Goal: Task Accomplishment & Management: Manage account settings

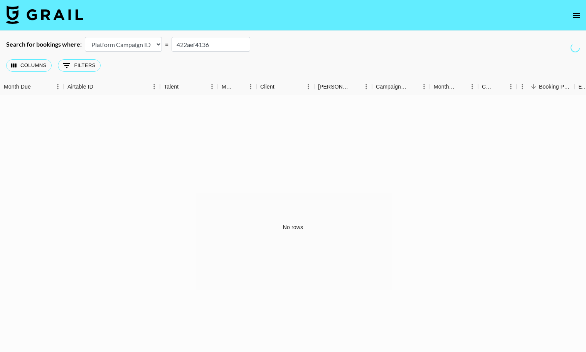
select select "campaignId"
click at [575, 12] on icon "open drawer" at bounding box center [576, 15] width 9 height 9
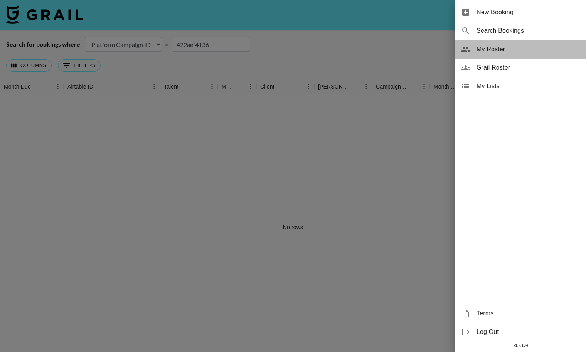
click at [513, 46] on span "My Roster" at bounding box center [528, 49] width 103 height 9
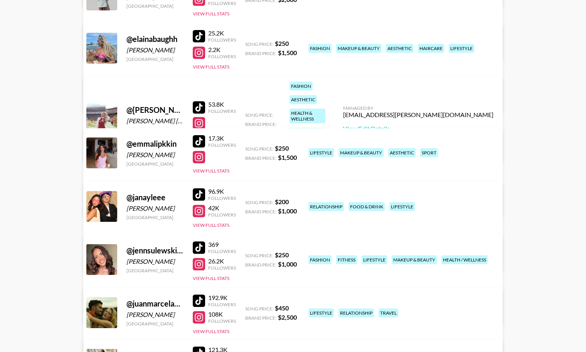
scroll to position [203, 0]
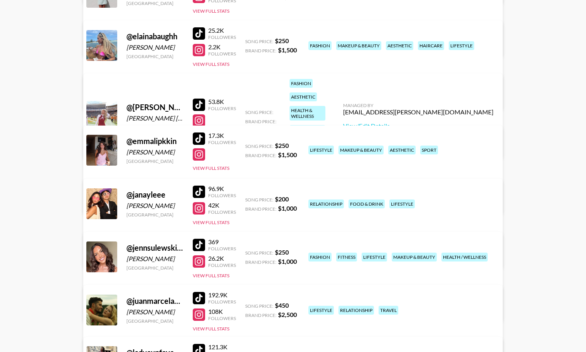
click at [220, 131] on button "View Full Stats" at bounding box center [211, 134] width 37 height 6
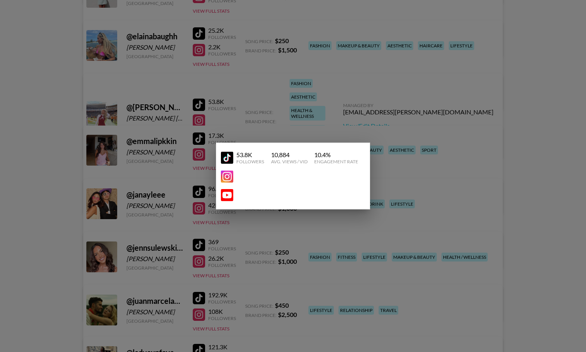
click at [220, 115] on div at bounding box center [293, 176] width 586 height 352
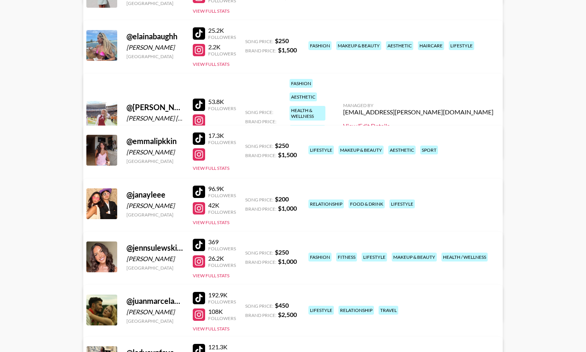
click at [433, 122] on link "View/Edit Details" at bounding box center [418, 126] width 150 height 8
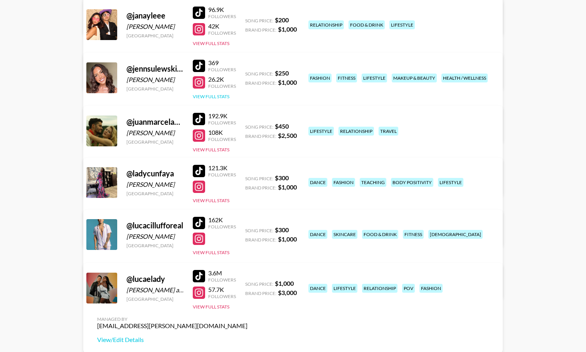
scroll to position [382, 0]
click at [198, 170] on div at bounding box center [199, 171] width 12 height 12
click at [199, 221] on div at bounding box center [199, 223] width 12 height 12
click at [195, 294] on div at bounding box center [199, 293] width 12 height 12
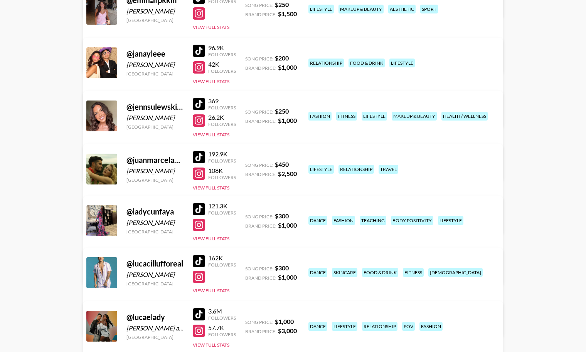
scroll to position [345, 0]
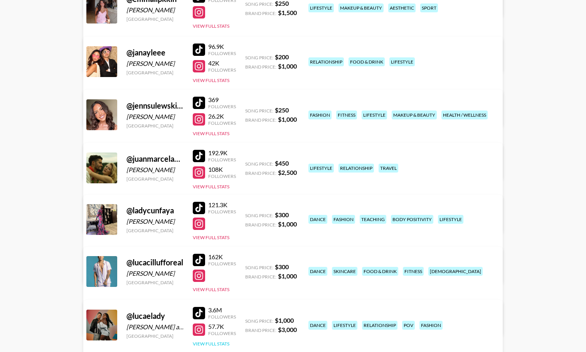
click at [212, 341] on button "View Full Stats" at bounding box center [211, 344] width 37 height 6
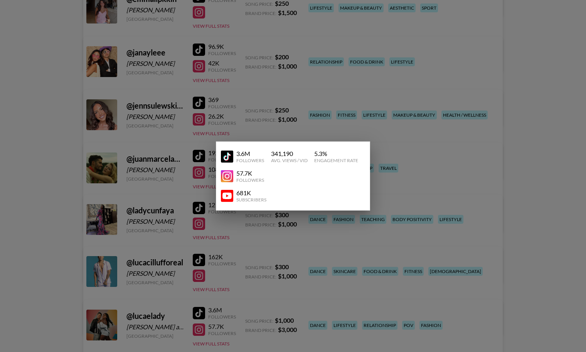
click at [227, 196] on img at bounding box center [227, 196] width 12 height 12
click at [51, 251] on div at bounding box center [293, 176] width 586 height 352
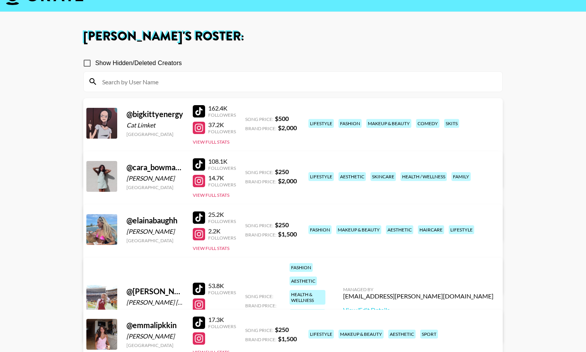
scroll to position [0, 0]
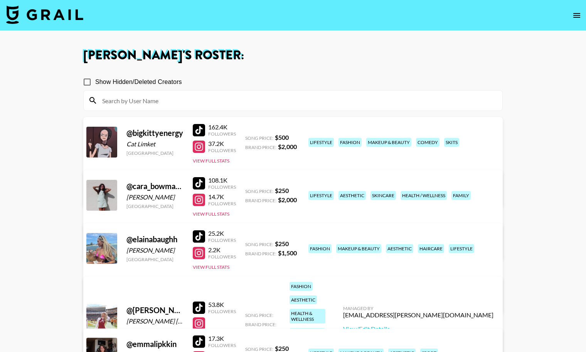
click at [53, 11] on img at bounding box center [44, 14] width 77 height 19
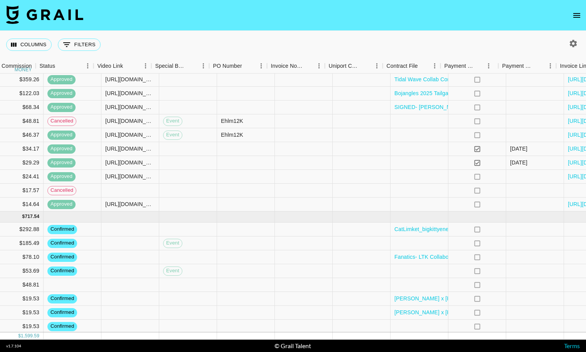
scroll to position [37, 635]
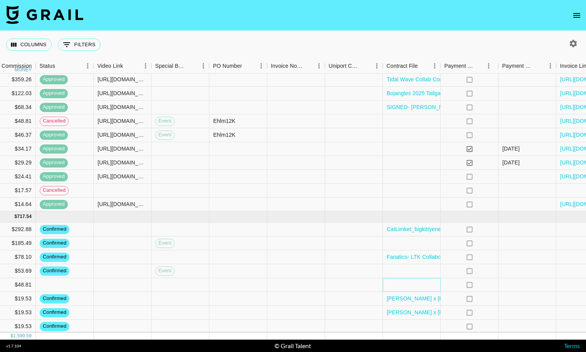
click at [398, 282] on div at bounding box center [412, 285] width 58 height 14
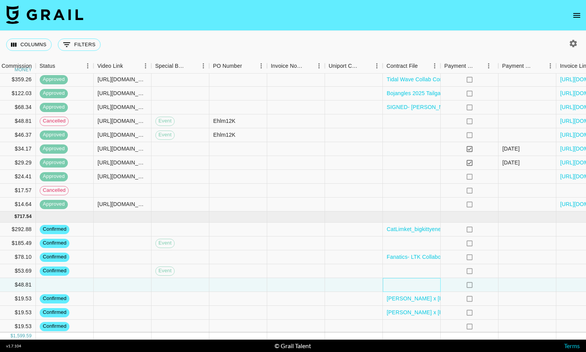
click at [398, 282] on div at bounding box center [412, 285] width 58 height 14
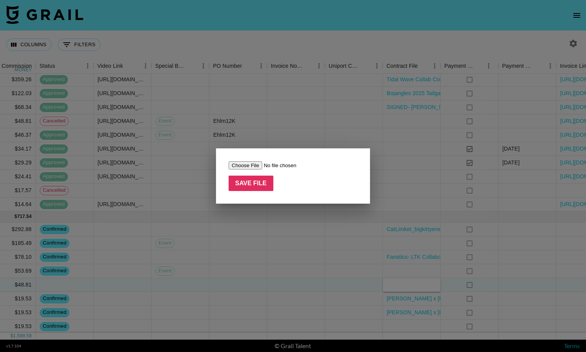
click at [253, 165] on input "file" at bounding box center [278, 166] width 98 height 8
type input "C:\fakepath\Emma Lipkkin x Slip Collaboration - October Creator Agreement.pdf"
click at [258, 183] on input "Save File" at bounding box center [251, 183] width 45 height 15
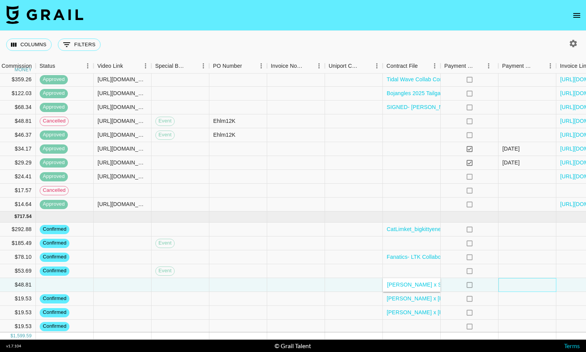
click at [509, 283] on div at bounding box center [528, 285] width 58 height 14
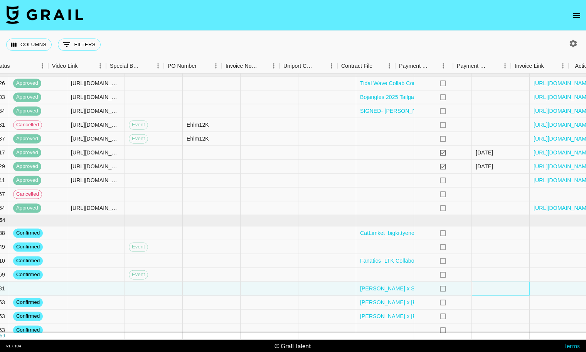
scroll to position [27, 694]
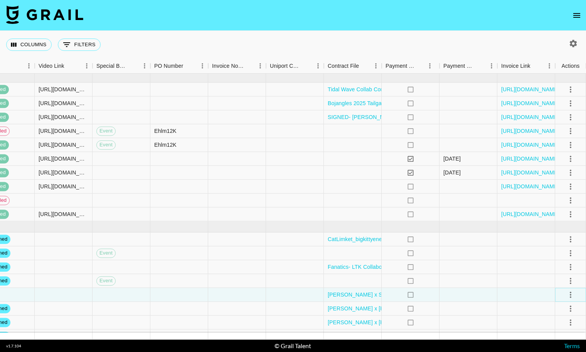
click at [570, 294] on icon "select merge strategy" at bounding box center [570, 294] width 9 height 9
click at [559, 225] on li "Confirm" at bounding box center [561, 223] width 50 height 14
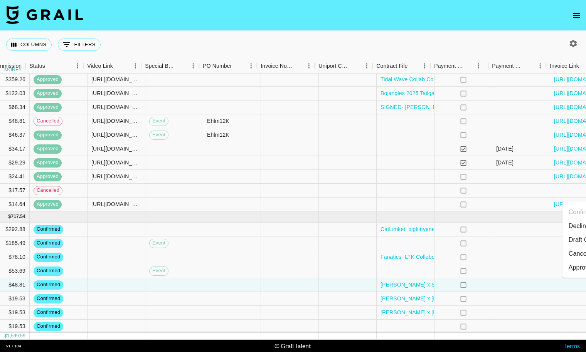
scroll to position [35, 694]
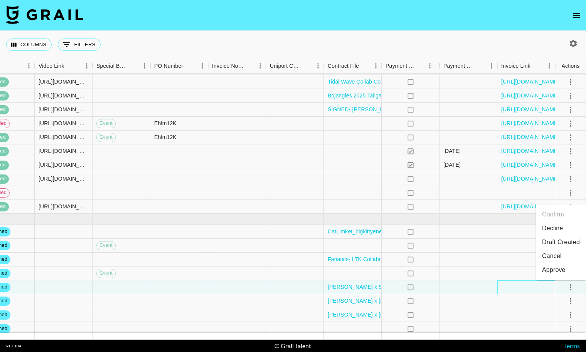
click at [529, 290] on div at bounding box center [526, 288] width 58 height 14
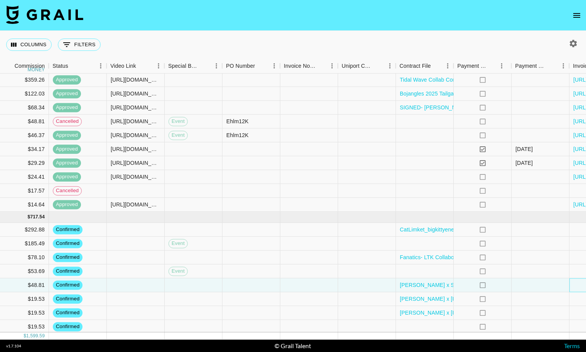
scroll to position [37, 676]
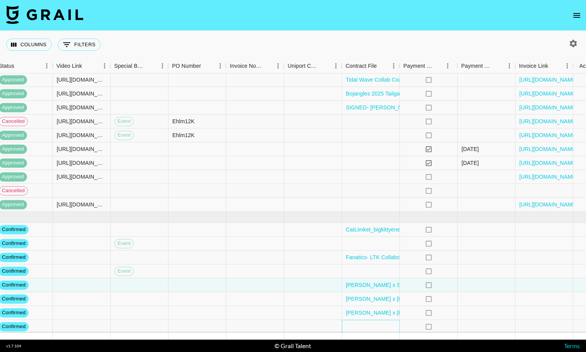
click at [364, 327] on div at bounding box center [371, 327] width 58 height 14
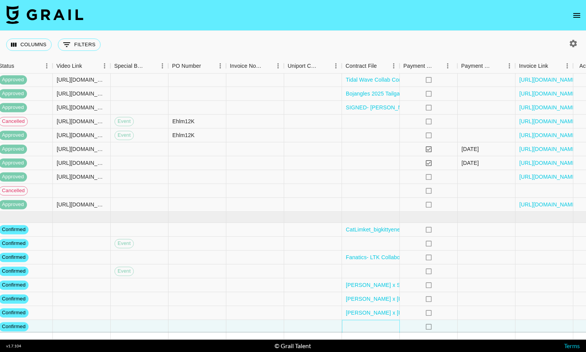
click at [364, 327] on div at bounding box center [371, 327] width 58 height 14
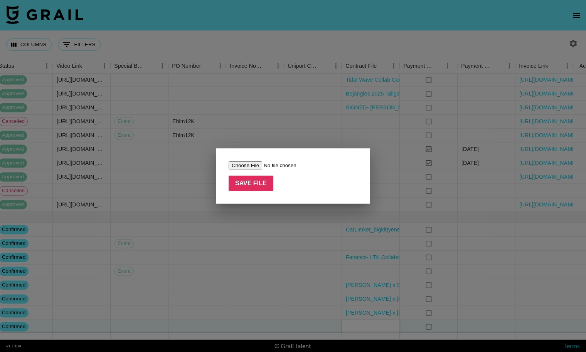
click at [255, 167] on input "file" at bounding box center [278, 166] width 98 height 8
type input "C:\fakepath\Locket Contract.jpg"
click at [257, 186] on input "Save File" at bounding box center [251, 183] width 45 height 15
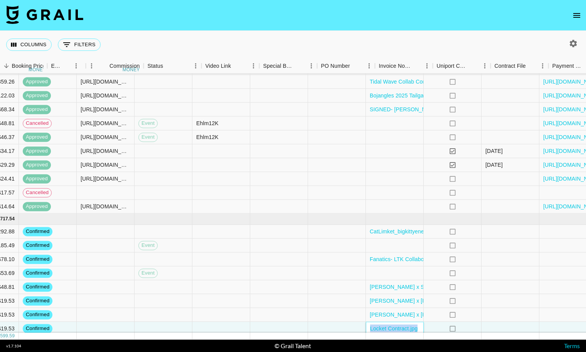
scroll to position [35, 694]
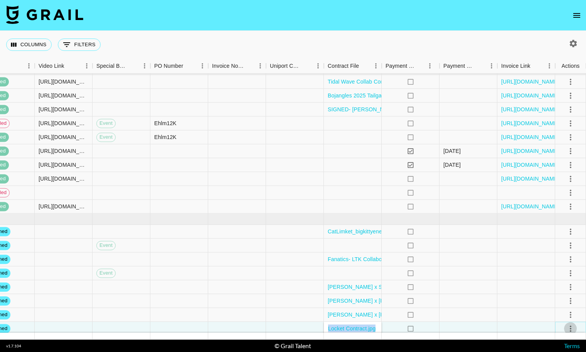
click at [570, 328] on icon "select merge strategy" at bounding box center [571, 329] width 2 height 6
click at [512, 327] on div at bounding box center [526, 329] width 58 height 14
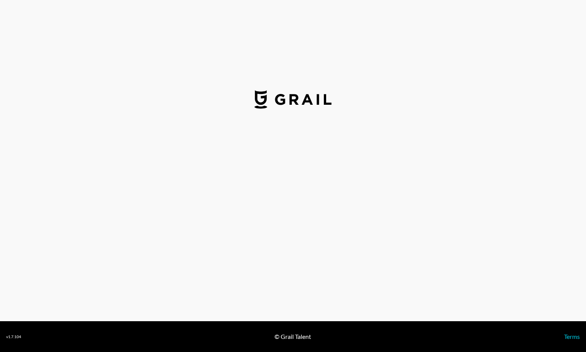
select select "USD"
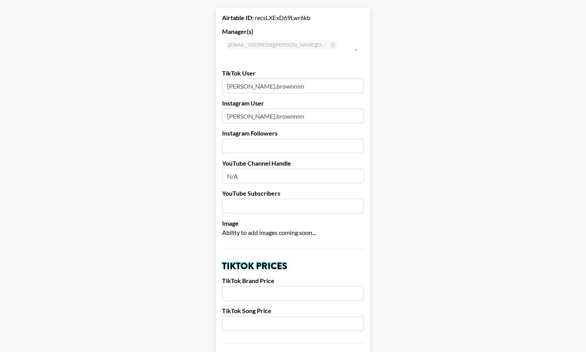
scroll to position [35, 0]
click at [228, 109] on input "[PERSON_NAME].brownnnn" at bounding box center [293, 116] width 142 height 15
click at [244, 109] on input "[PERSON_NAME].brownnnn" at bounding box center [293, 116] width 142 height 15
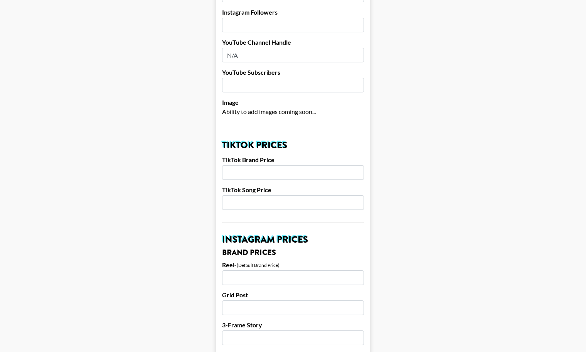
scroll to position [158, 0]
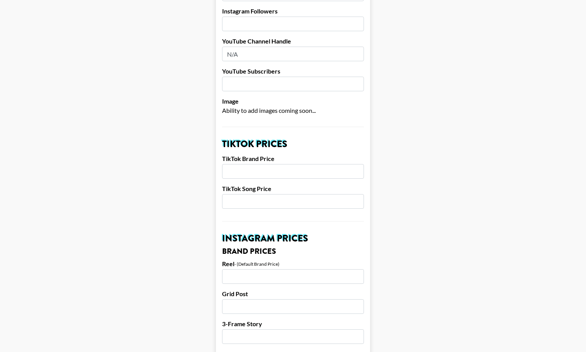
click at [322, 164] on input "number" at bounding box center [293, 171] width 142 height 15
type input "1500"
click at [316, 194] on input "number" at bounding box center [293, 201] width 142 height 15
type input "300"
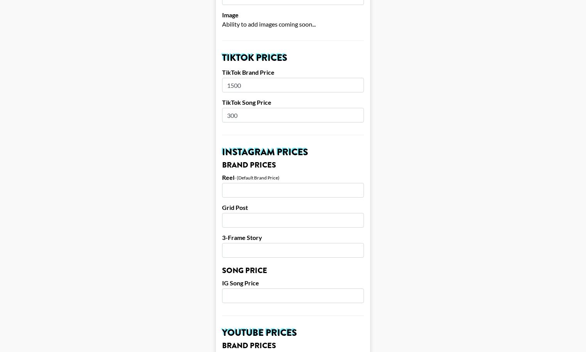
scroll to position [246, 0]
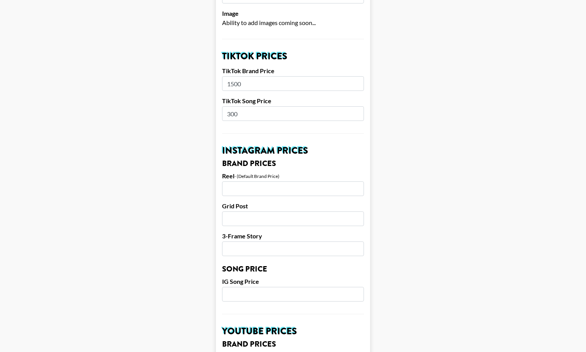
click at [283, 182] on input "number" at bounding box center [293, 189] width 142 height 15
type input "1000"
click at [276, 212] on input "number" at bounding box center [293, 219] width 142 height 15
type input "700"
click at [272, 242] on input "number" at bounding box center [293, 249] width 142 height 15
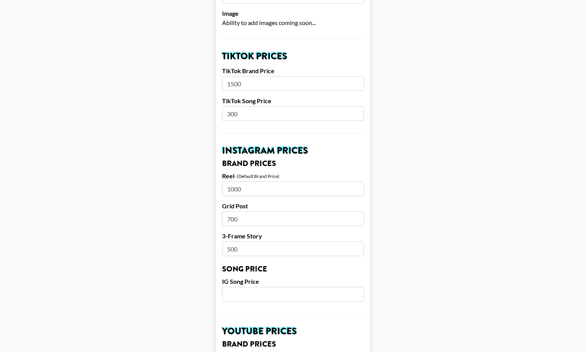
type input "500"
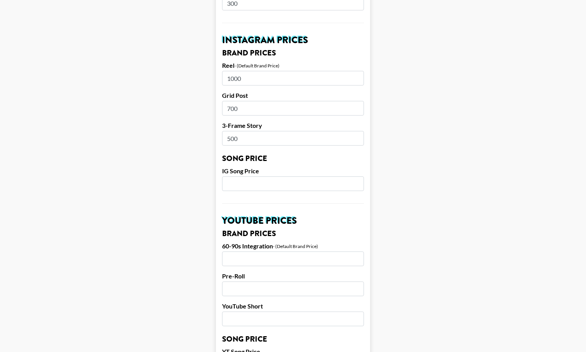
scroll to position [358, 0]
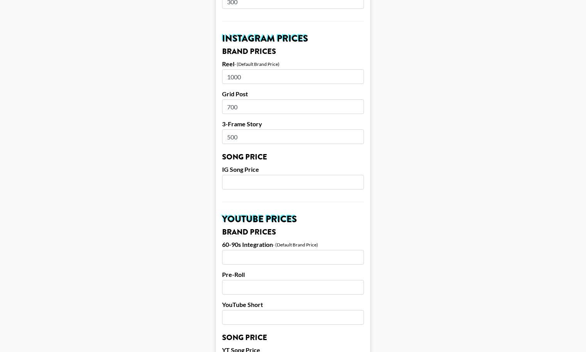
click at [284, 175] on input "number" at bounding box center [293, 182] width 142 height 15
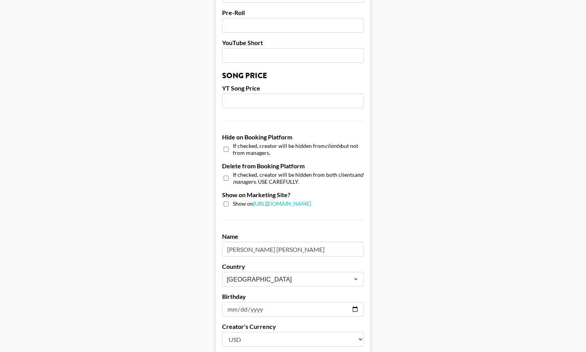
scroll to position [622, 0]
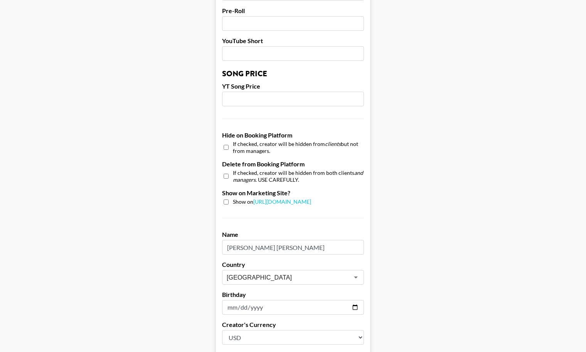
type input "300"
click at [226, 200] on input "checkbox" at bounding box center [226, 202] width 5 height 5
checkbox input "true"
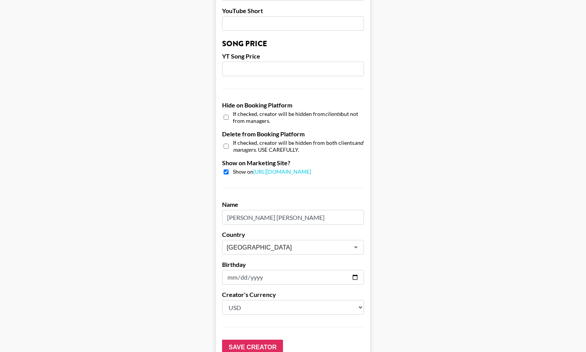
scroll to position [692, 0]
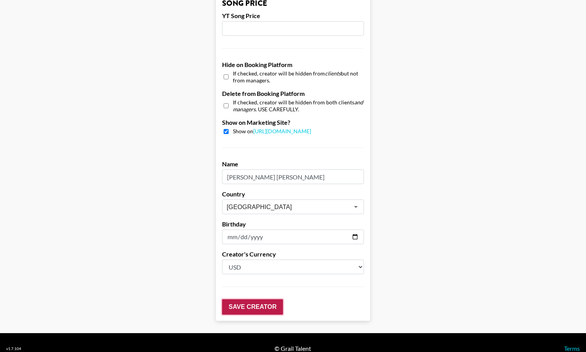
click at [241, 300] on input "Save Creator" at bounding box center [252, 307] width 61 height 15
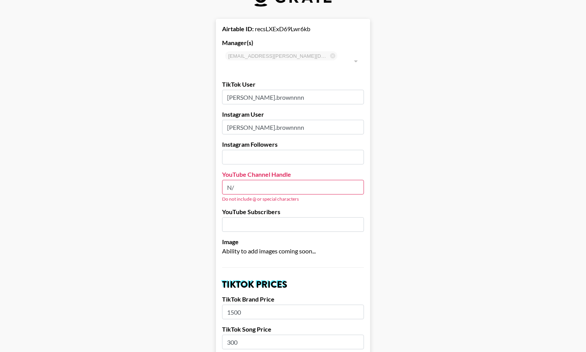
type input "N"
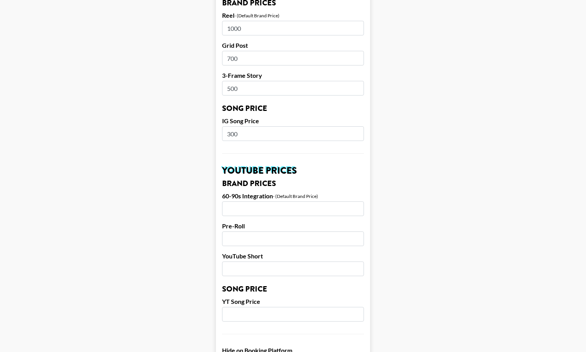
scroll to position [692, 0]
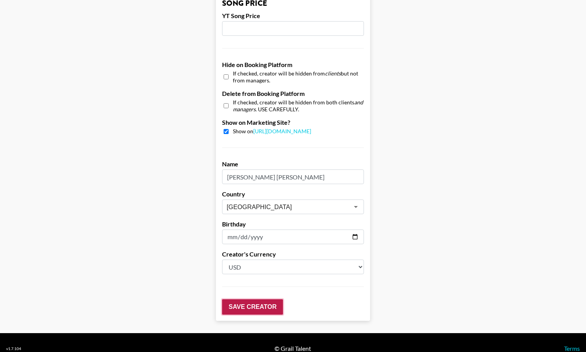
click at [251, 300] on input "Save Creator" at bounding box center [252, 307] width 61 height 15
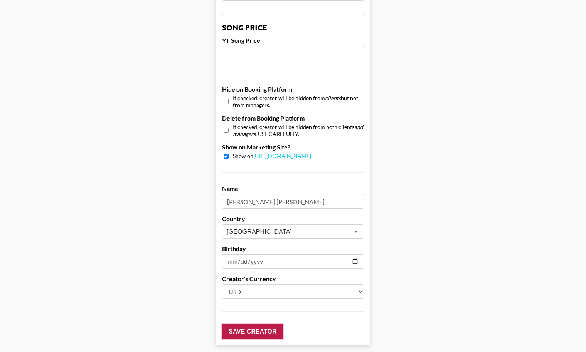
scroll to position [717, 0]
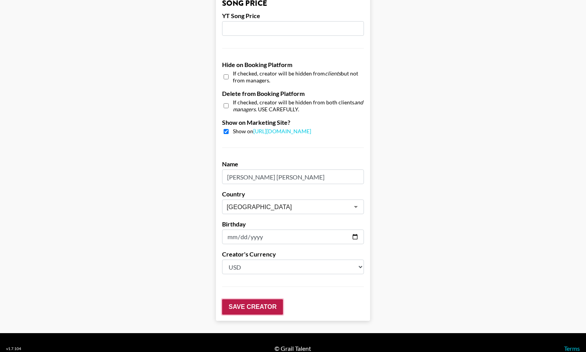
click at [246, 300] on input "Save Creator" at bounding box center [252, 307] width 61 height 15
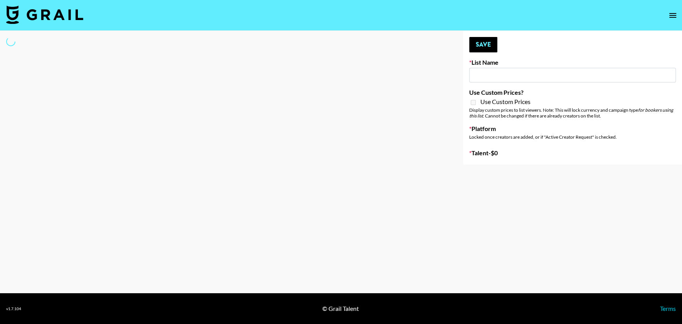
type input "SOS - [PERSON_NAME]"
select select "Song"
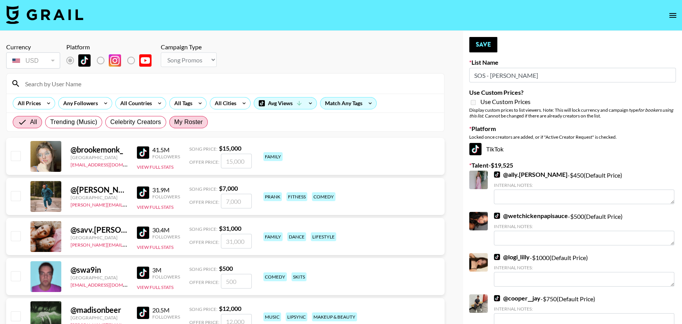
click at [195, 124] on span "My Roster" at bounding box center [188, 122] width 29 height 9
click at [174, 122] on input "My Roster" at bounding box center [174, 122] width 0 height 0
radio input "true"
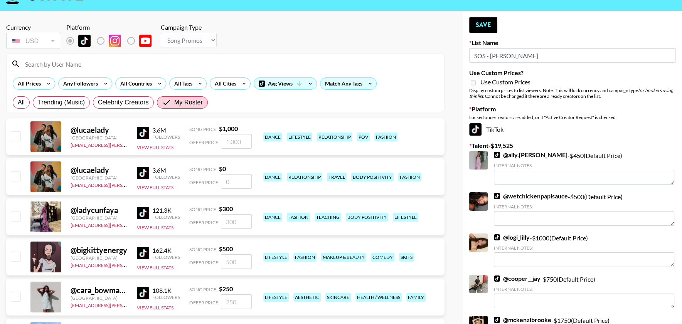
scroll to position [19, 0]
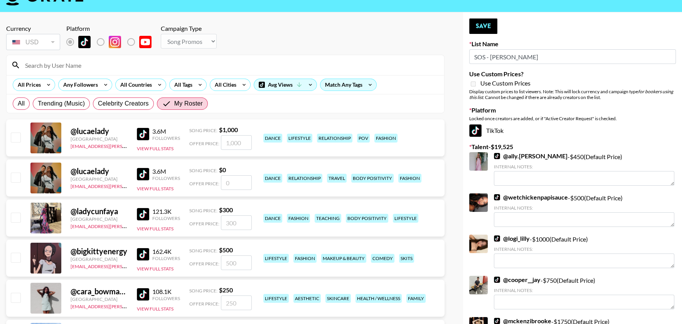
click at [15, 136] on input "checkbox" at bounding box center [15, 137] width 9 height 9
checkbox input "true"
type input "1000"
click at [15, 219] on input "checkbox" at bounding box center [15, 217] width 9 height 9
checkbox input "true"
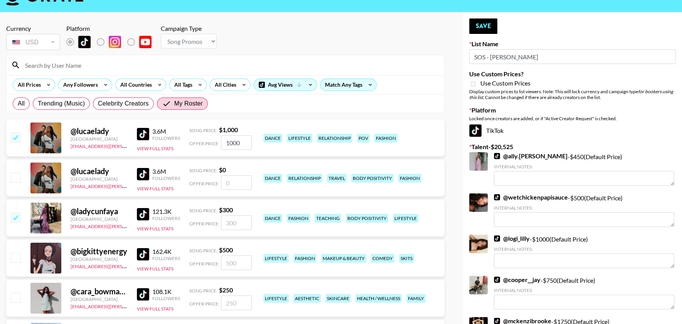
type input "300"
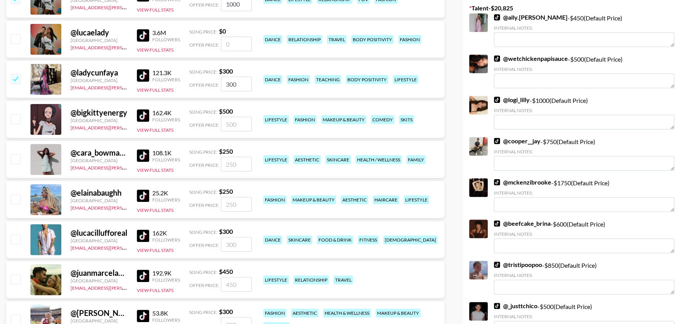
scroll to position [156, 0]
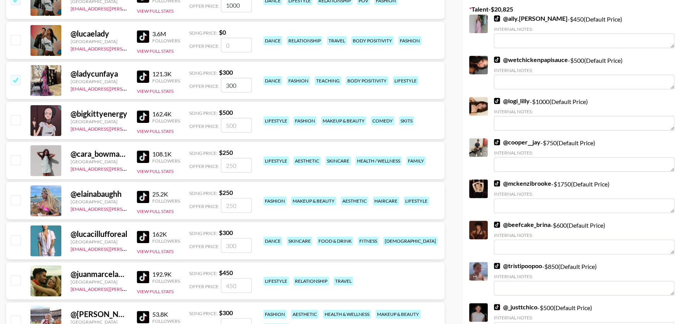
click at [15, 82] on input "checkbox" at bounding box center [15, 79] width 9 height 9
checkbox input "false"
click at [17, 119] on input "checkbox" at bounding box center [15, 119] width 9 height 9
checkbox input "true"
type input "500"
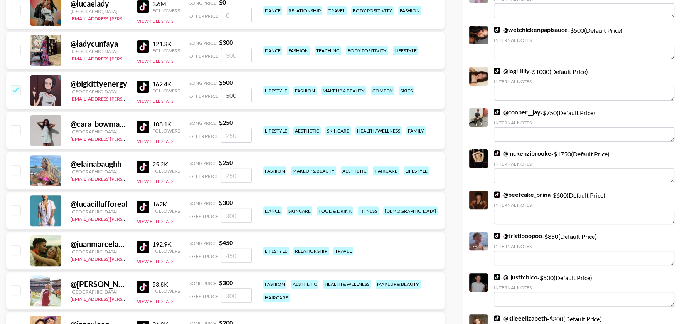
scroll to position [191, 0]
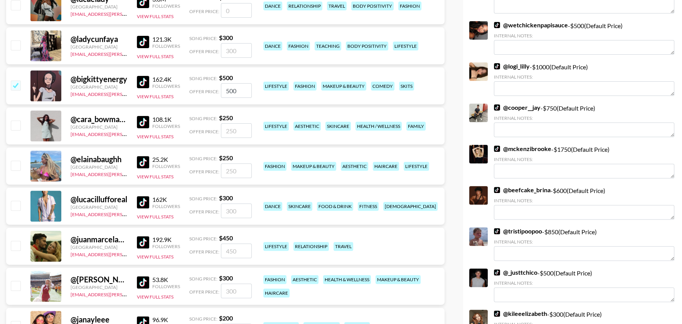
click at [15, 163] on input "checkbox" at bounding box center [15, 165] width 9 height 9
checkbox input "true"
type input "250"
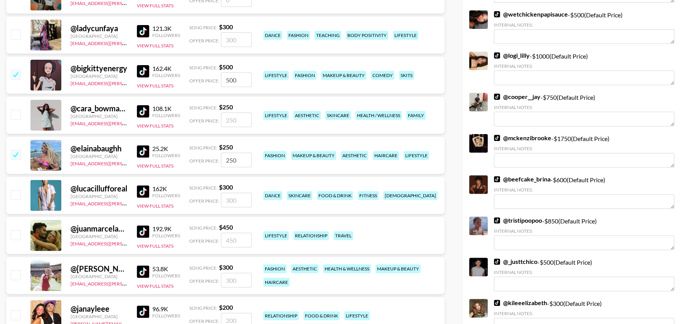
click at [20, 233] on input "checkbox" at bounding box center [15, 234] width 9 height 9
checkbox input "true"
type input "450"
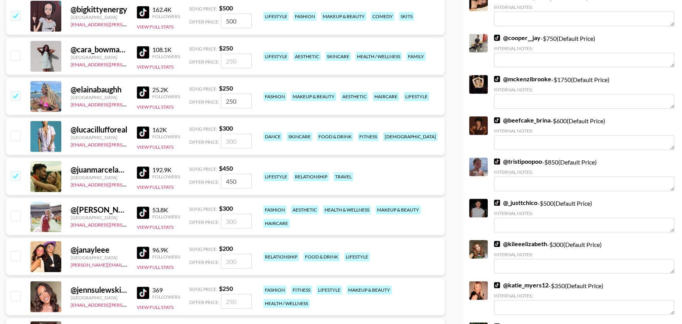
scroll to position [285, 0]
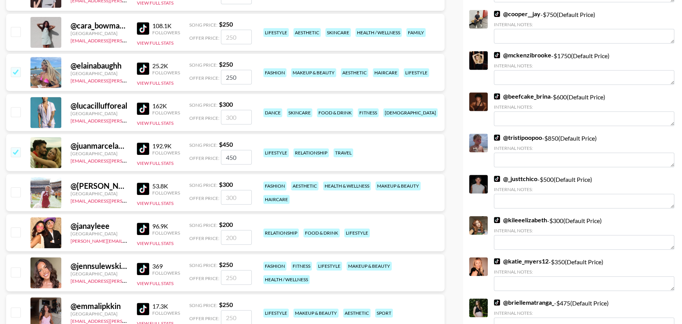
click at [16, 193] on input "checkbox" at bounding box center [15, 191] width 9 height 9
checkbox input "true"
type input "300"
click at [17, 236] on input "checkbox" at bounding box center [15, 231] width 9 height 9
checkbox input "true"
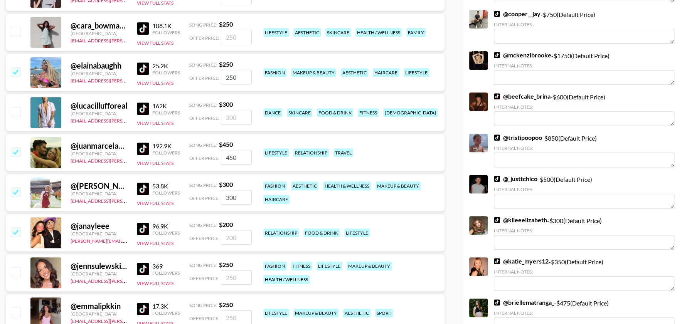
type input "200"
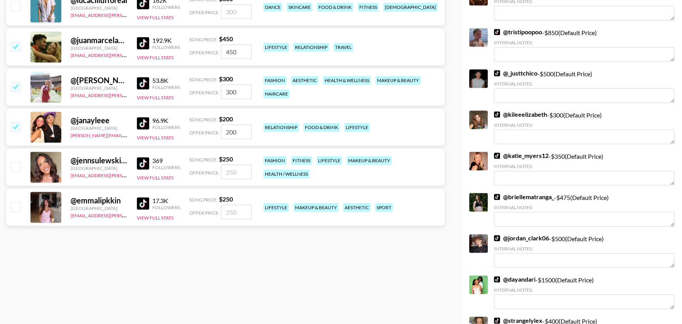
scroll to position [390, 0]
click at [18, 204] on input "checkbox" at bounding box center [15, 206] width 9 height 9
checkbox input "true"
type input "250"
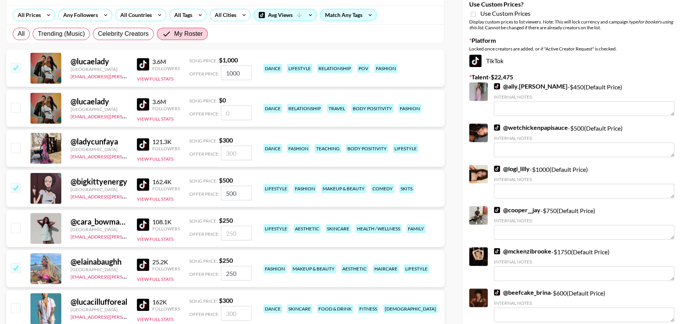
scroll to position [76, 0]
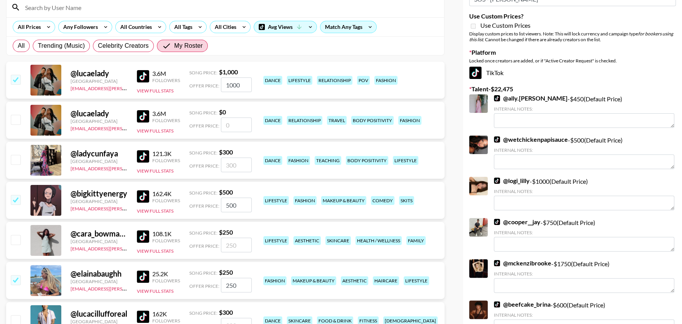
click at [241, 88] on input "1000" at bounding box center [236, 84] width 31 height 15
click at [244, 87] on input "1000" at bounding box center [236, 84] width 31 height 15
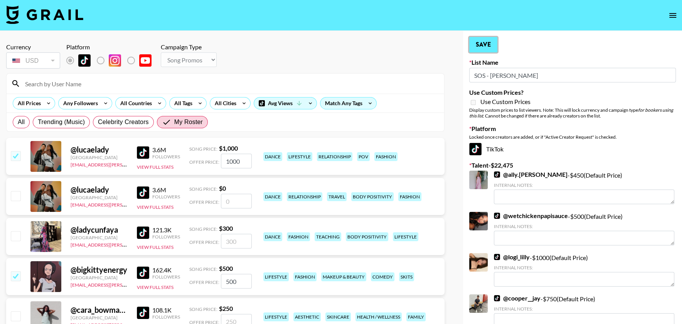
click at [483, 41] on button "Save" at bounding box center [483, 44] width 28 height 15
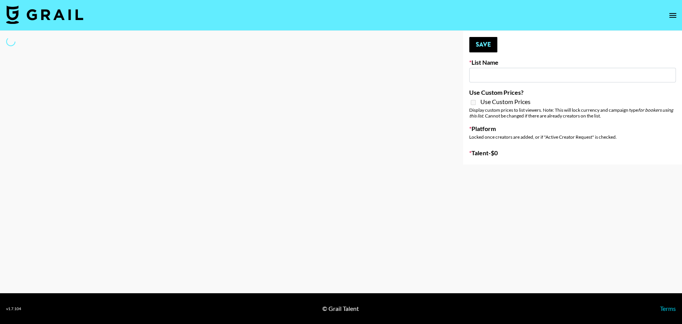
type input "Laundry Day - Supermodel"
select select "Song"
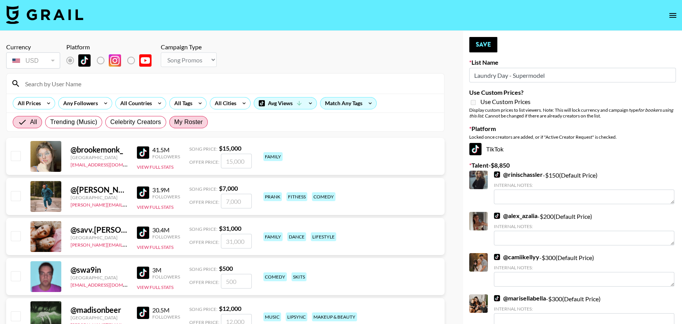
click at [189, 124] on span "My Roster" at bounding box center [188, 122] width 29 height 9
click at [174, 122] on input "My Roster" at bounding box center [174, 122] width 0 height 0
radio input "true"
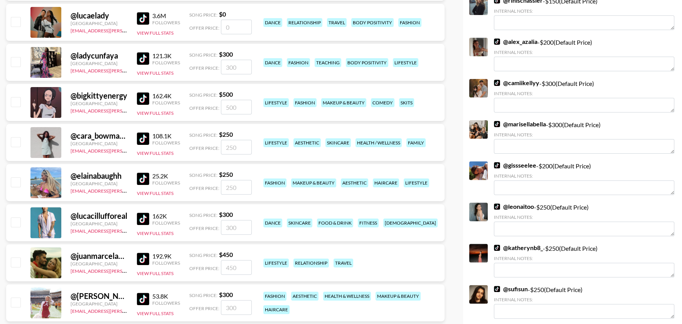
scroll to position [185, 0]
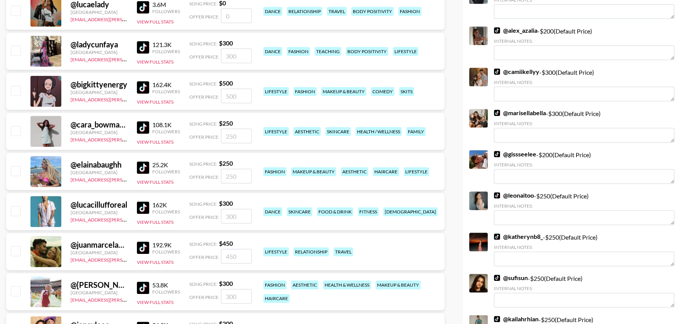
click at [16, 94] on input "checkbox" at bounding box center [15, 90] width 9 height 9
checkbox input "true"
type input "500"
click at [17, 170] on input "checkbox" at bounding box center [15, 170] width 9 height 9
checkbox input "true"
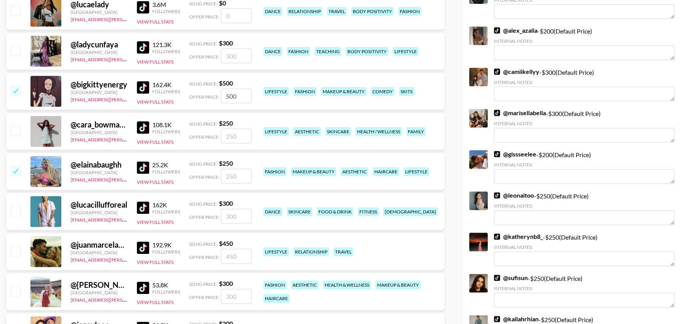
type input "250"
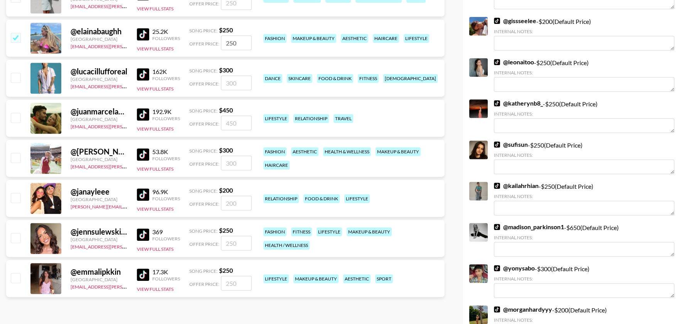
scroll to position [321, 0]
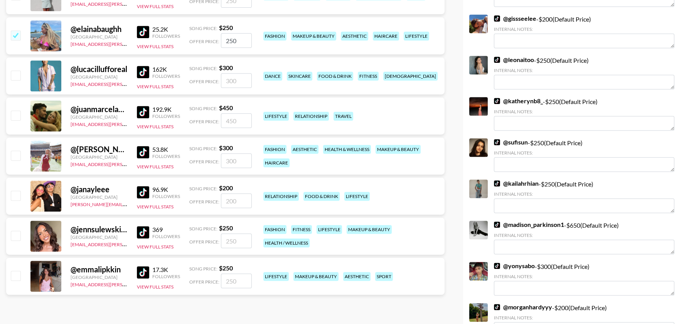
click at [17, 153] on input "checkbox" at bounding box center [15, 155] width 9 height 9
checkbox input "true"
type input "300"
click at [15, 197] on input "checkbox" at bounding box center [15, 195] width 9 height 9
checkbox input "true"
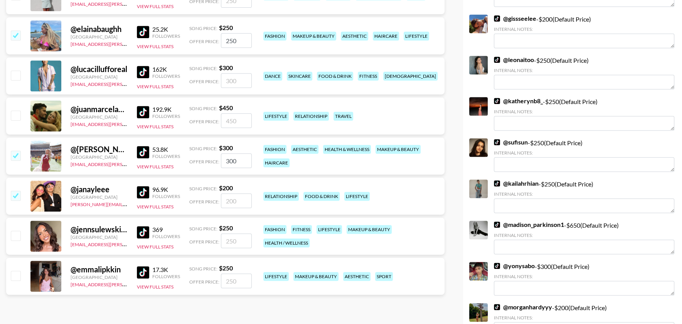
type input "200"
click at [15, 239] on input "checkbox" at bounding box center [15, 235] width 9 height 9
checkbox input "true"
type input "250"
click at [14, 275] on input "checkbox" at bounding box center [15, 275] width 9 height 9
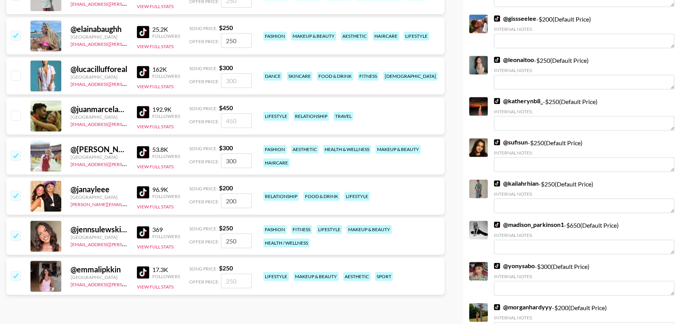
checkbox input "true"
type input "250"
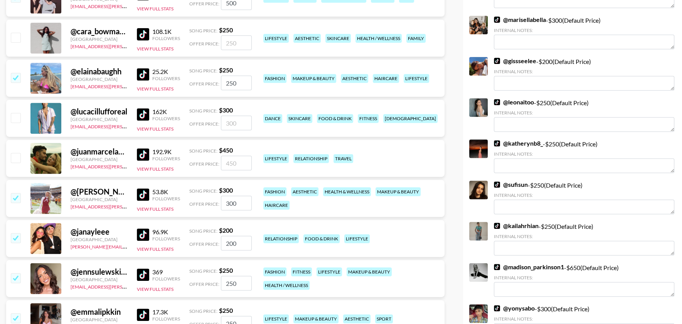
scroll to position [265, 0]
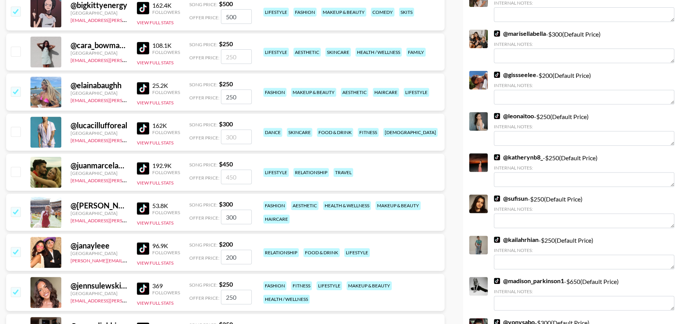
click at [18, 129] on input "checkbox" at bounding box center [15, 131] width 9 height 9
checkbox input "true"
type input "300"
click at [18, 170] on input "checkbox" at bounding box center [15, 171] width 9 height 9
checkbox input "true"
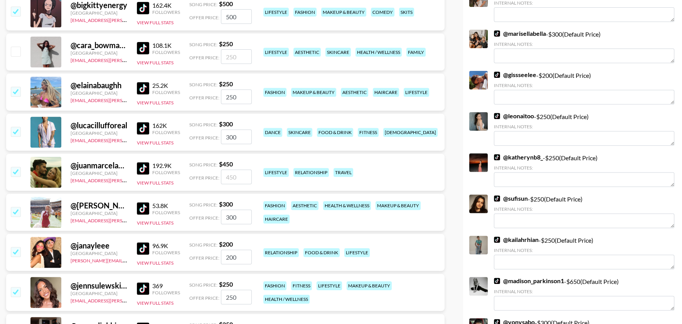
type input "450"
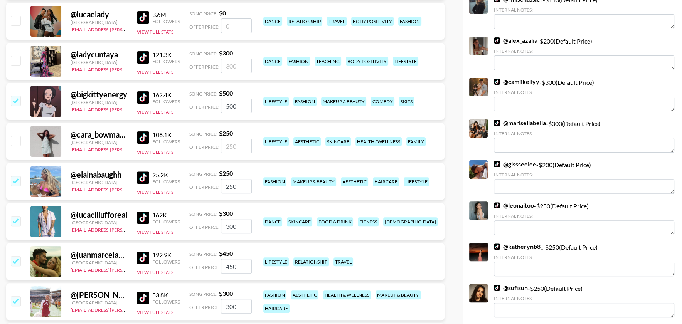
scroll to position [173, 0]
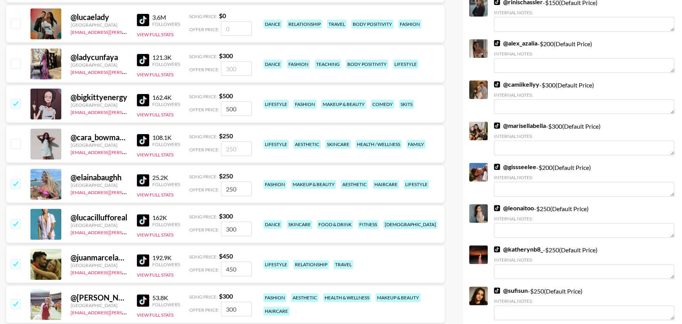
click at [17, 146] on input "checkbox" at bounding box center [15, 143] width 9 height 9
checkbox input "true"
type input "250"
click at [17, 59] on input "checkbox" at bounding box center [15, 63] width 9 height 9
checkbox input "true"
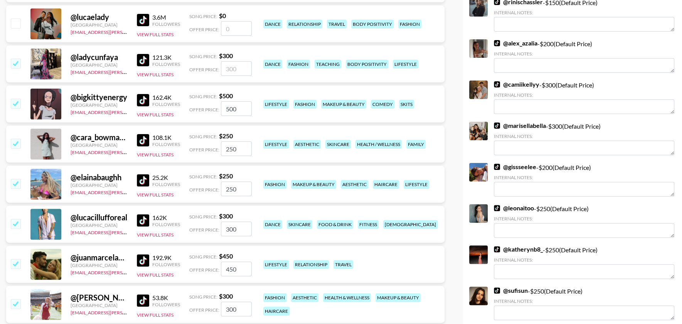
type input "300"
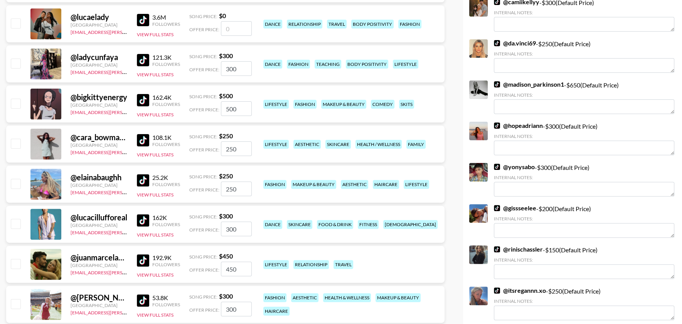
checkbox input "false"
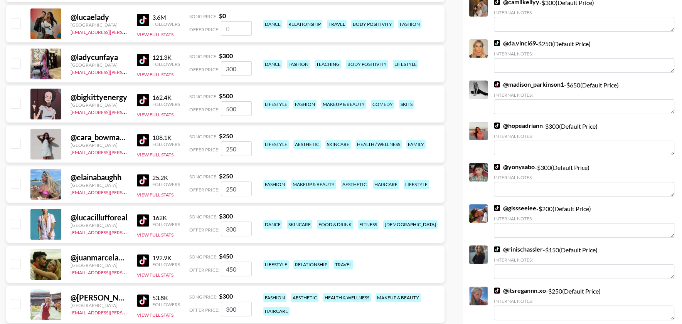
checkbox input "false"
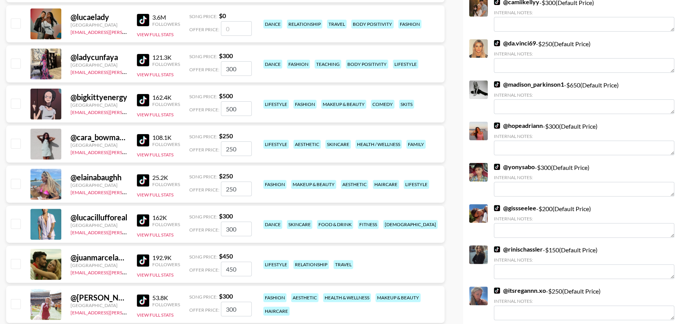
click at [17, 17] on div at bounding box center [15, 23] width 12 height 13
click at [16, 24] on input "checkbox" at bounding box center [15, 23] width 9 height 9
checkbox input "false"
click at [16, 65] on input "checkbox" at bounding box center [15, 63] width 9 height 9
checkbox input "true"
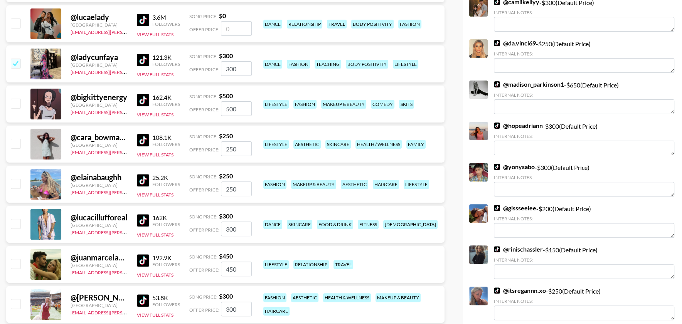
click at [16, 107] on input "checkbox" at bounding box center [15, 103] width 9 height 9
checkbox input "true"
click at [16, 145] on input "checkbox" at bounding box center [15, 143] width 9 height 9
checkbox input "true"
click at [18, 183] on input "checkbox" at bounding box center [15, 183] width 9 height 9
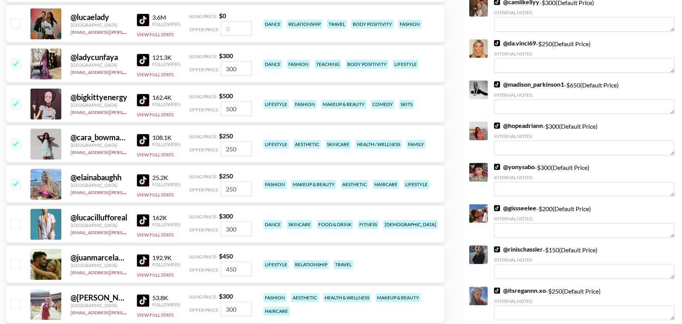
checkbox input "true"
click at [17, 224] on input "checkbox" at bounding box center [15, 223] width 9 height 9
checkbox input "true"
click at [17, 266] on input "checkbox" at bounding box center [15, 263] width 9 height 9
checkbox input "true"
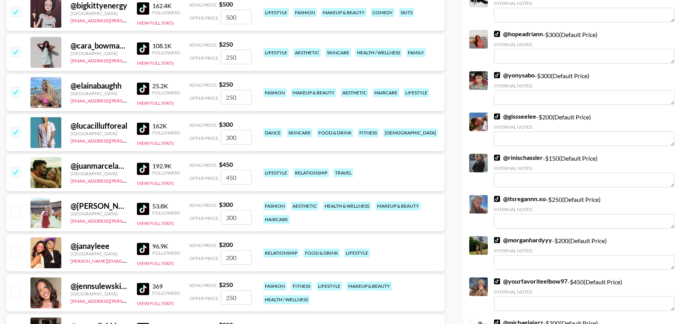
scroll to position [272, 0]
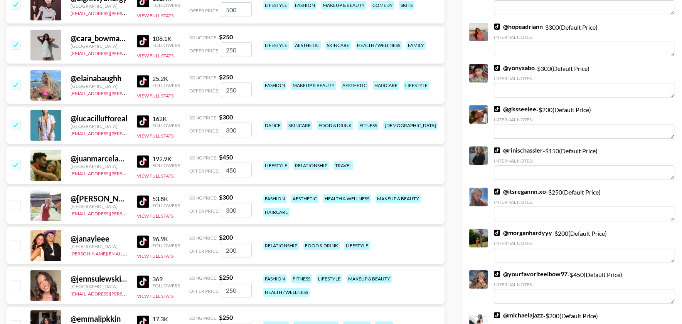
click at [14, 205] on input "checkbox" at bounding box center [15, 204] width 9 height 9
checkbox input "true"
click at [15, 246] on input "checkbox" at bounding box center [15, 244] width 9 height 9
checkbox input "true"
click at [15, 279] on div at bounding box center [15, 285] width 12 height 13
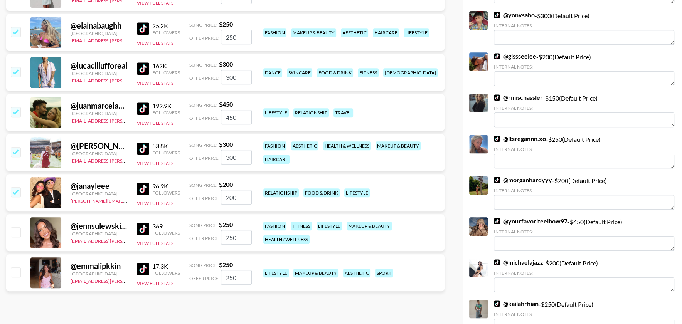
scroll to position [326, 0]
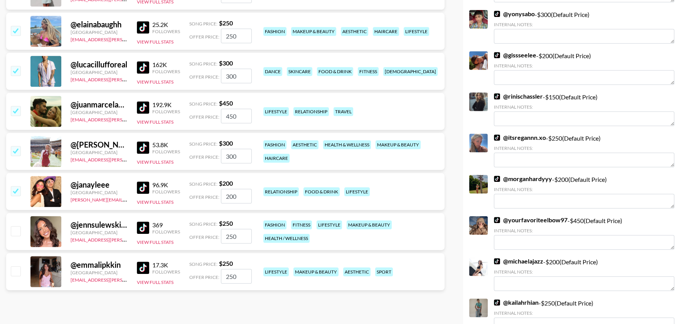
click at [17, 231] on input "checkbox" at bounding box center [15, 230] width 9 height 9
checkbox input "true"
click at [14, 268] on input "checkbox" at bounding box center [15, 270] width 9 height 9
checkbox input "true"
click at [229, 197] on input "200" at bounding box center [236, 196] width 31 height 15
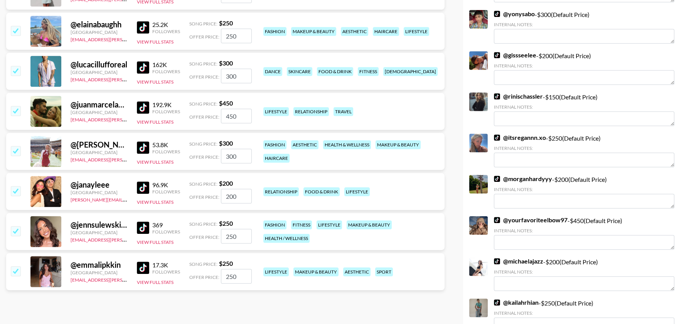
click at [229, 197] on input "200" at bounding box center [236, 196] width 31 height 15
type input "250"
click at [231, 278] on input "250" at bounding box center [236, 276] width 31 height 15
click at [241, 119] on input "450" at bounding box center [236, 116] width 31 height 15
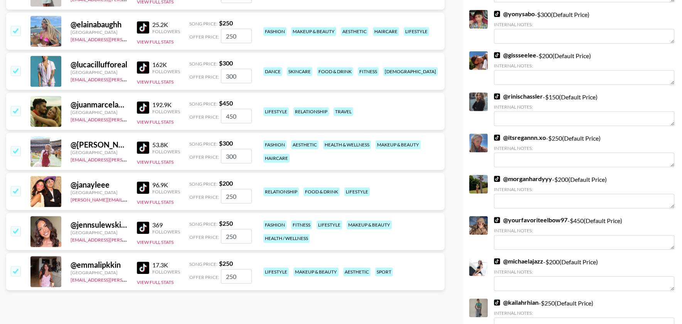
click at [241, 119] on input "450" at bounding box center [236, 116] width 31 height 15
click at [233, 117] on input "450" at bounding box center [236, 116] width 31 height 15
type input "300"
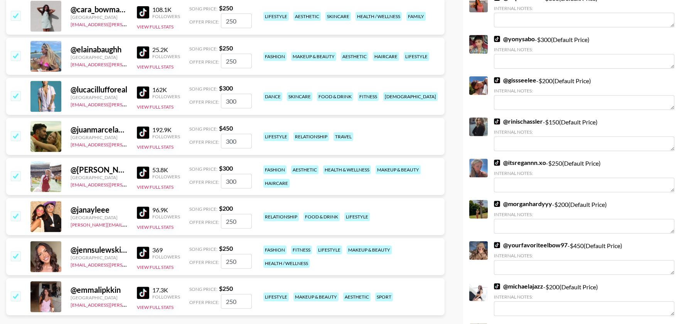
scroll to position [289, 0]
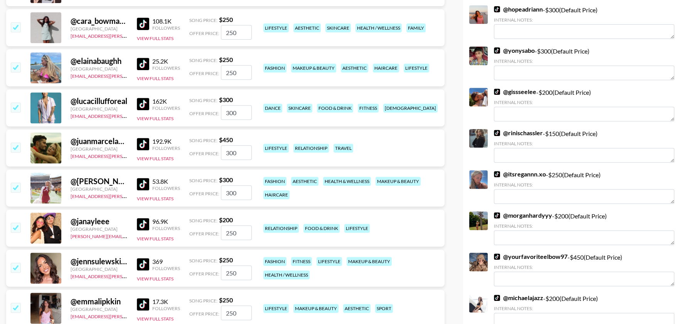
drag, startPoint x: 13, startPoint y: 149, endPoint x: 18, endPoint y: 149, distance: 5.0
click at [13, 149] on input "checkbox" at bounding box center [15, 147] width 9 height 9
checkbox input "false"
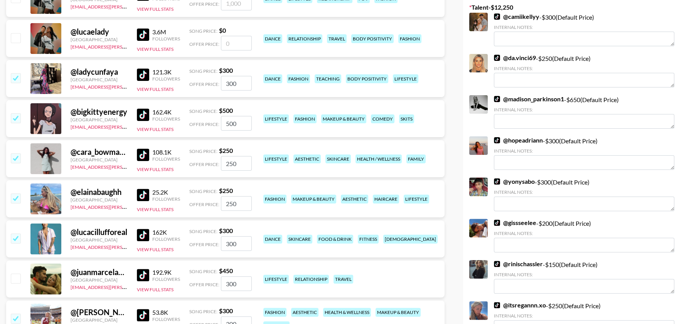
scroll to position [148, 0]
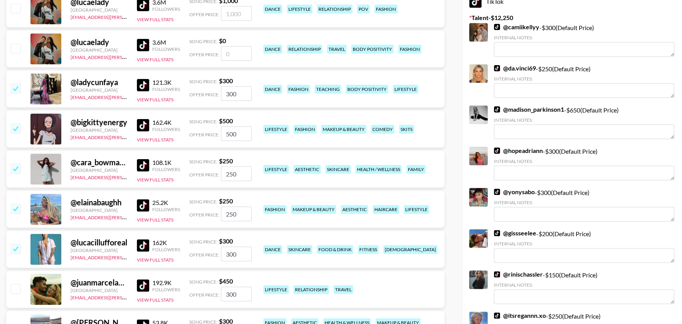
click at [232, 135] on input "500" at bounding box center [236, 133] width 31 height 15
type input "300"
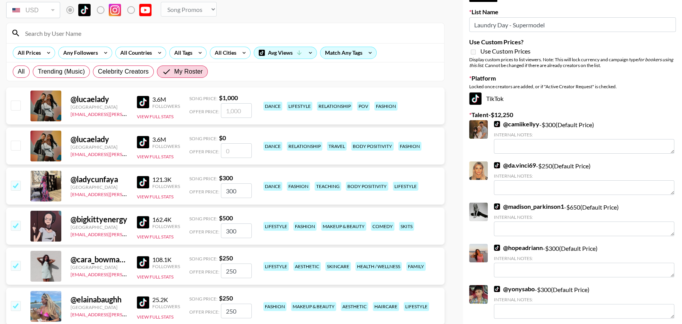
scroll to position [47, 0]
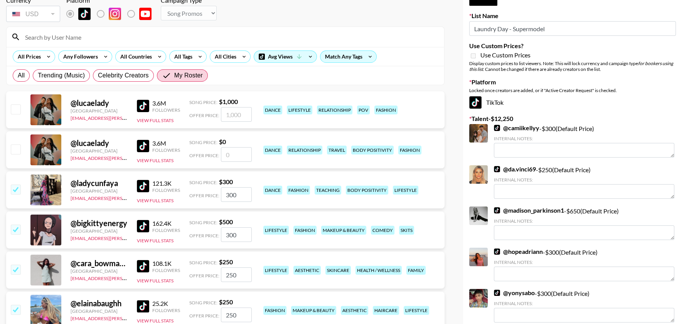
click at [17, 110] on input "checkbox" at bounding box center [15, 108] width 9 height 9
checkbox input "true"
click at [237, 116] on input "1000" at bounding box center [236, 114] width 31 height 15
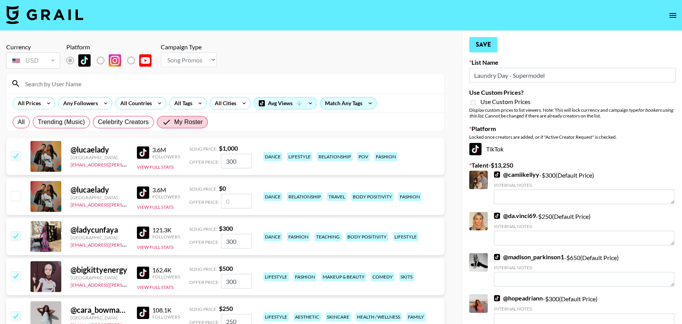
type input "300"
click at [490, 42] on button "Save" at bounding box center [483, 44] width 28 height 15
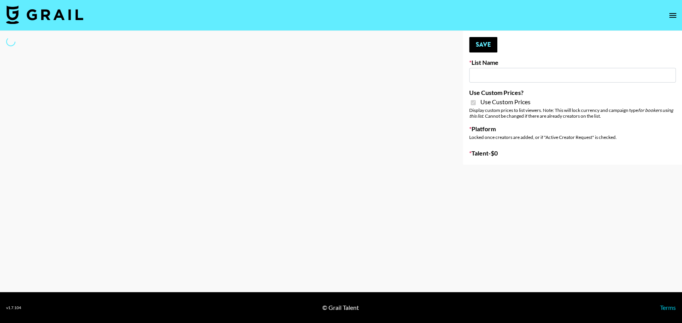
type input "Mirror HQ ([DATE])"
checkbox input "true"
select select "Brand"
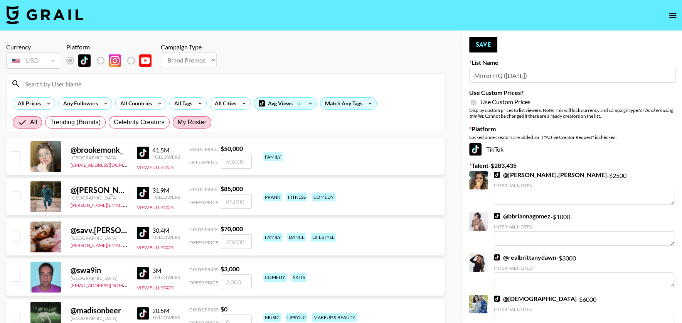
click at [185, 121] on span "My Roster" at bounding box center [192, 122] width 29 height 9
click at [178, 122] on input "My Roster" at bounding box center [178, 122] width 0 height 0
radio input "true"
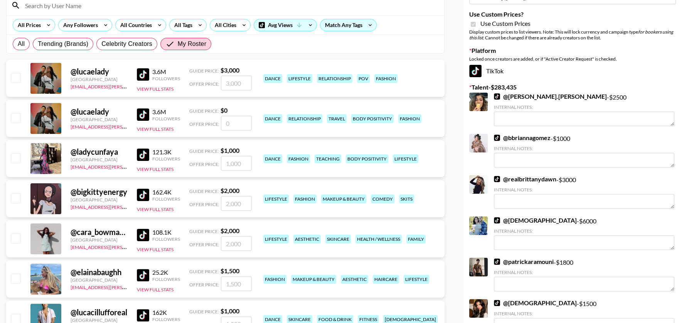
scroll to position [95, 0]
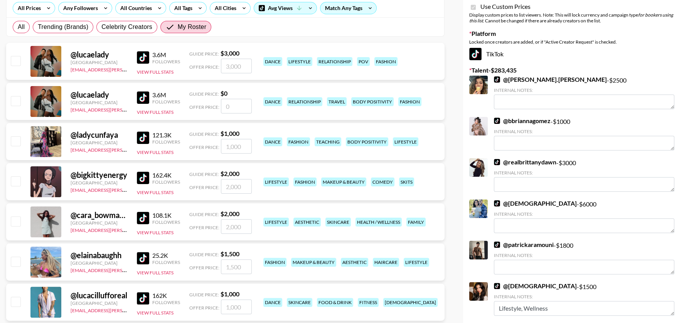
click at [14, 222] on input "checkbox" at bounding box center [15, 220] width 9 height 9
checkbox input "true"
type input "2000"
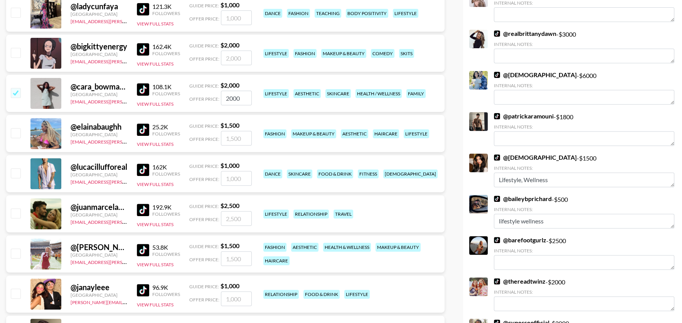
scroll to position [239, 0]
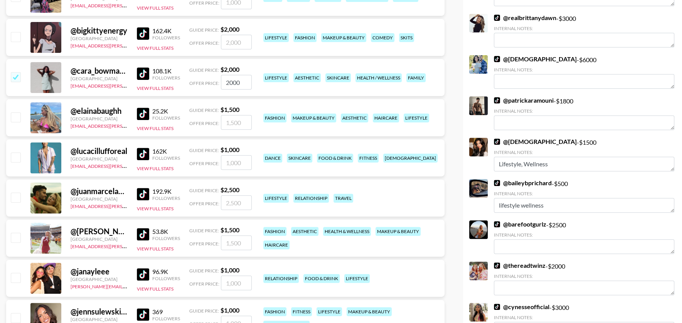
click at [16, 238] on input "checkbox" at bounding box center [15, 236] width 9 height 9
checkbox input "true"
type input "1500"
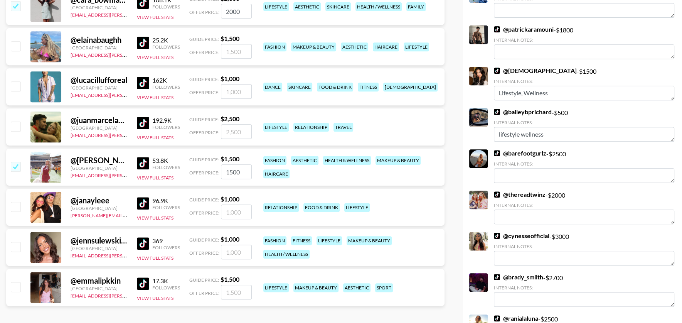
scroll to position [311, 0]
click at [16, 246] on input "checkbox" at bounding box center [15, 245] width 9 height 9
checkbox input "true"
type input "1000"
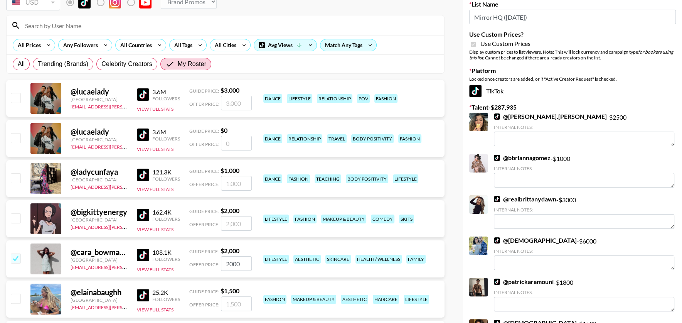
scroll to position [0, 0]
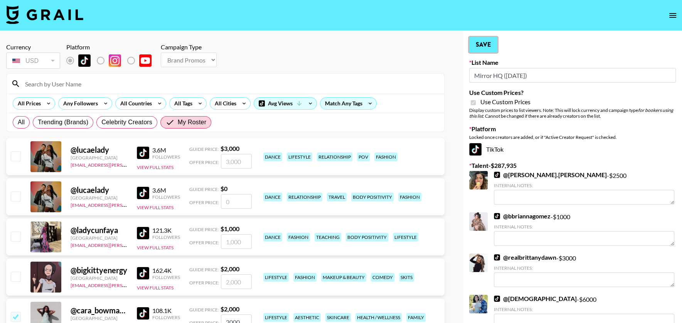
click at [483, 47] on button "Save" at bounding box center [483, 44] width 28 height 15
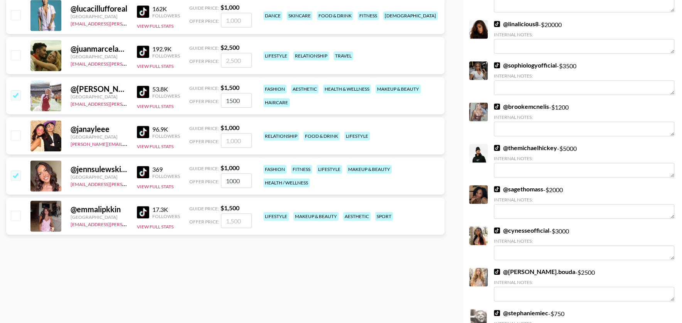
scroll to position [378, 0]
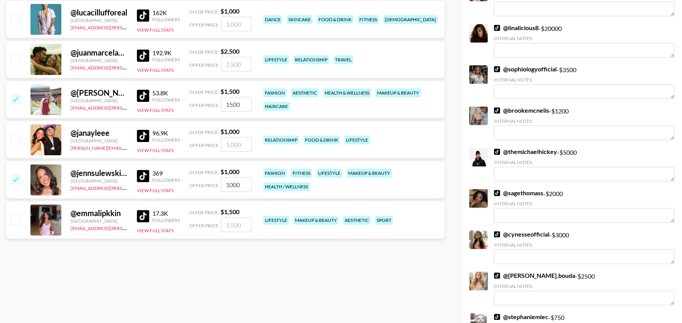
click at [12, 218] on input "checkbox" at bounding box center [15, 218] width 9 height 9
checkbox input "true"
type input "1500"
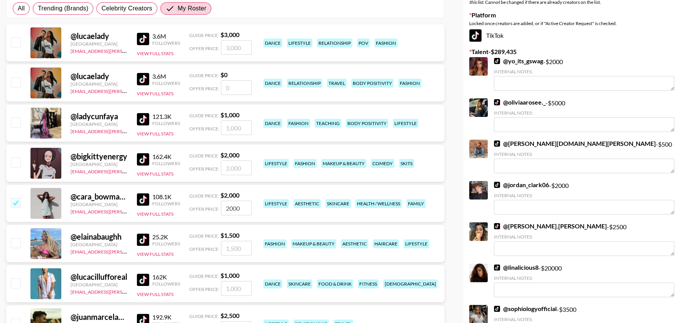
scroll to position [37, 0]
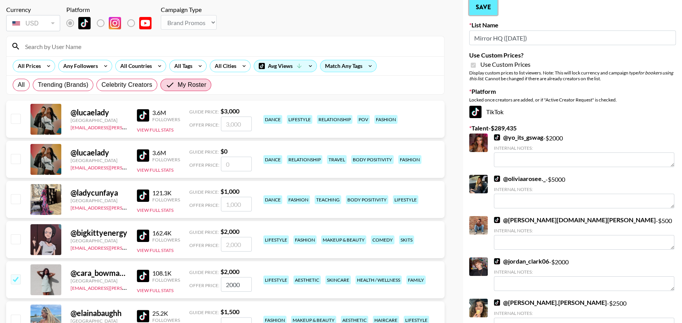
click at [487, 10] on button "Save" at bounding box center [483, 7] width 28 height 15
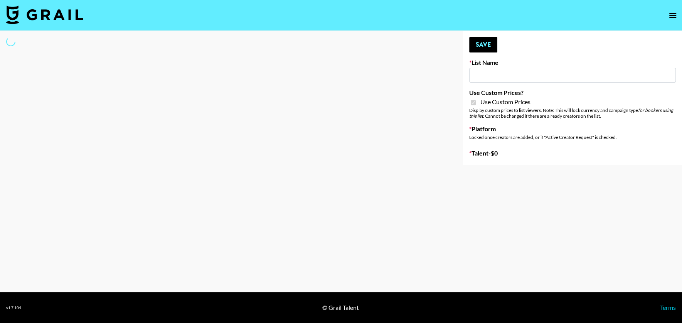
type input "vals"
checkbox input "true"
select select "Brand"
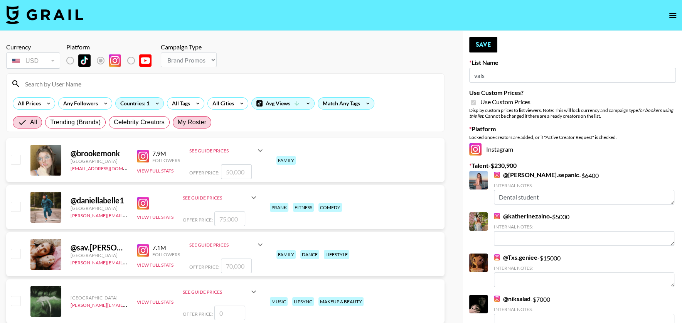
click at [198, 122] on span "My Roster" at bounding box center [192, 122] width 29 height 9
click at [178, 122] on input "My Roster" at bounding box center [178, 122] width 0 height 0
radio input "true"
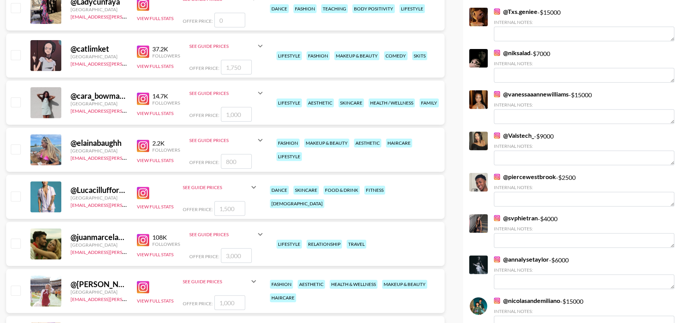
scroll to position [257, 0]
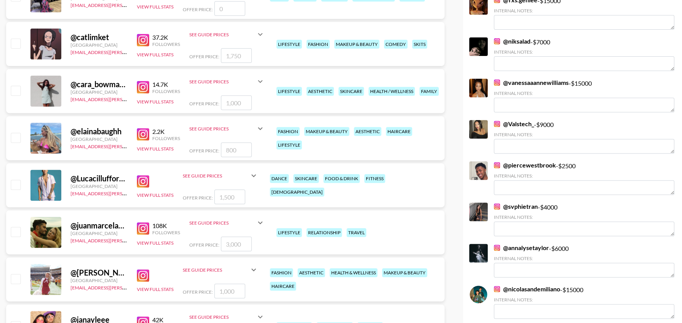
click at [16, 133] on input "checkbox" at bounding box center [15, 137] width 9 height 9
checkbox input "true"
type input "800"
click at [18, 282] on input "checkbox" at bounding box center [15, 278] width 9 height 9
checkbox input "true"
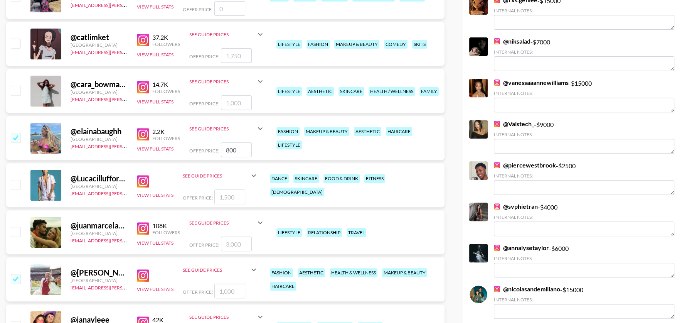
type input "1000"
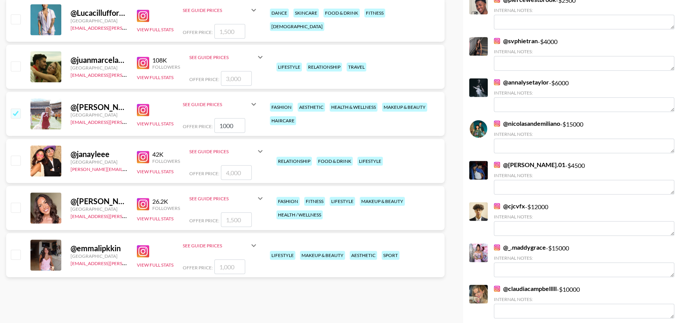
scroll to position [428, 0]
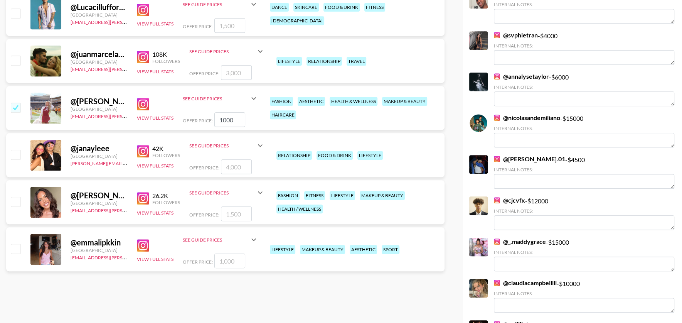
click at [16, 244] on input "checkbox" at bounding box center [15, 248] width 9 height 9
checkbox input "true"
type input "1000"
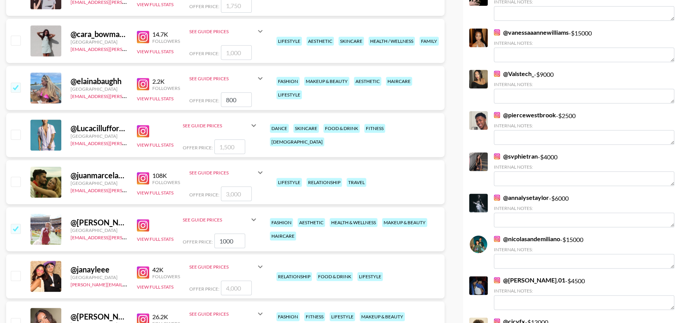
scroll to position [0, 0]
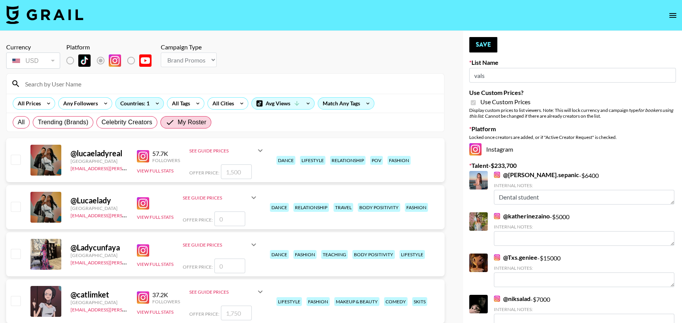
click at [487, 42] on button "Save" at bounding box center [483, 44] width 28 height 15
radio input "true"
